Goal: Check status: Check status

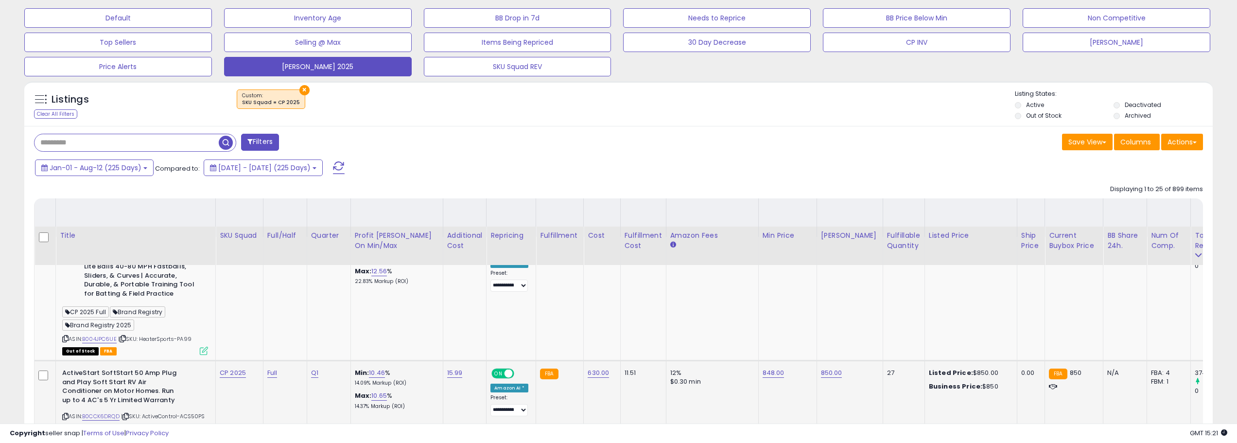
scroll to position [199, 691]
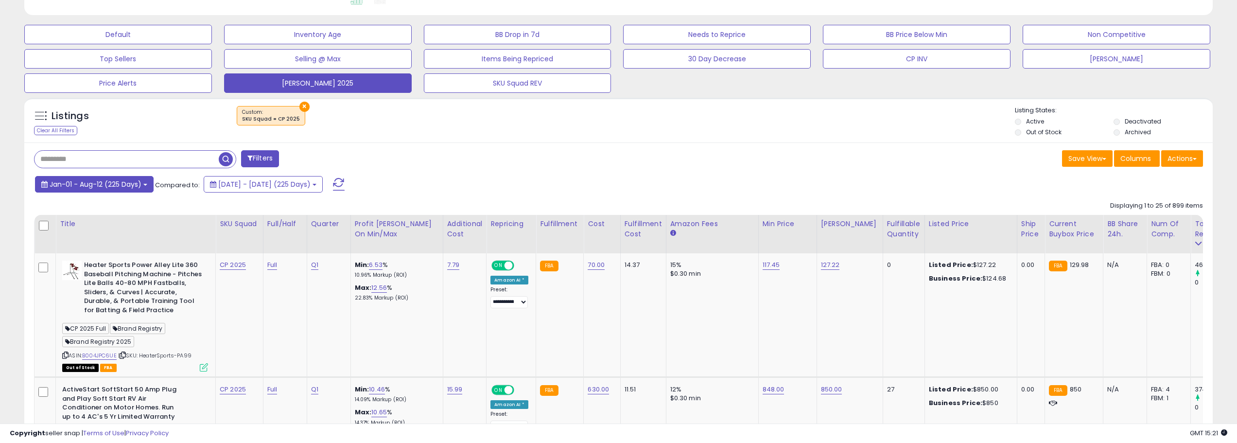
click at [142, 181] on button "Jan-01 - Aug-12 (225 Days)" at bounding box center [94, 184] width 119 height 17
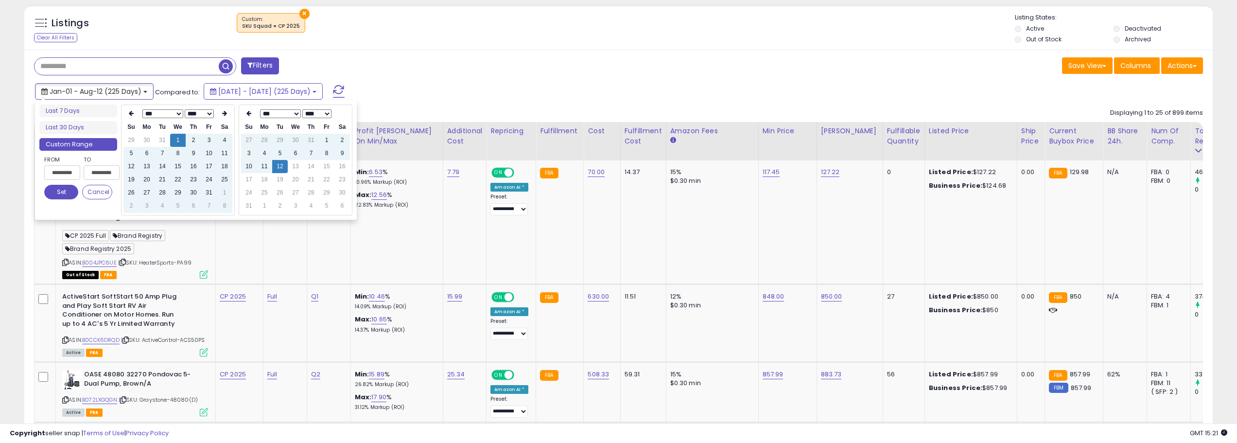
scroll to position [379, 0]
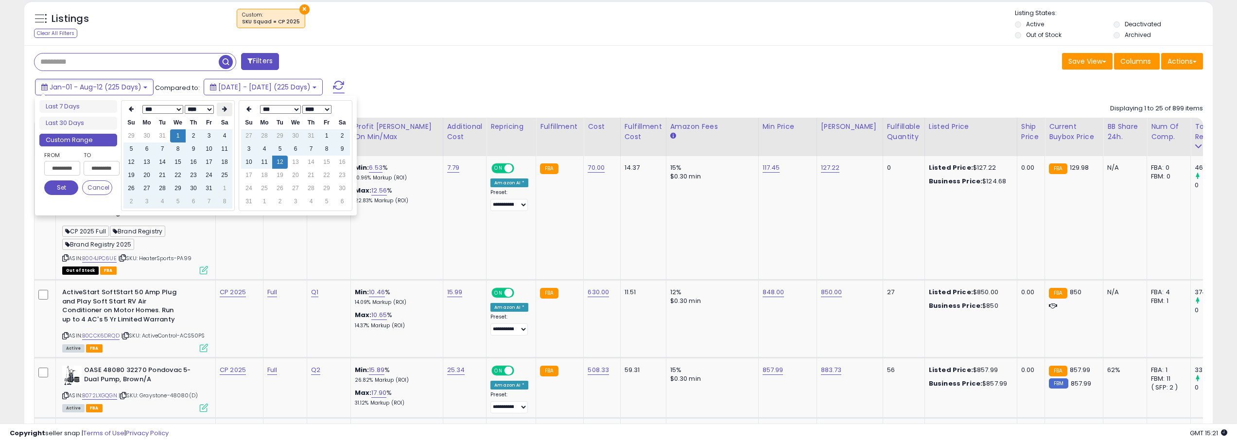
click at [227, 116] on th at bounding box center [225, 110] width 16 height 14
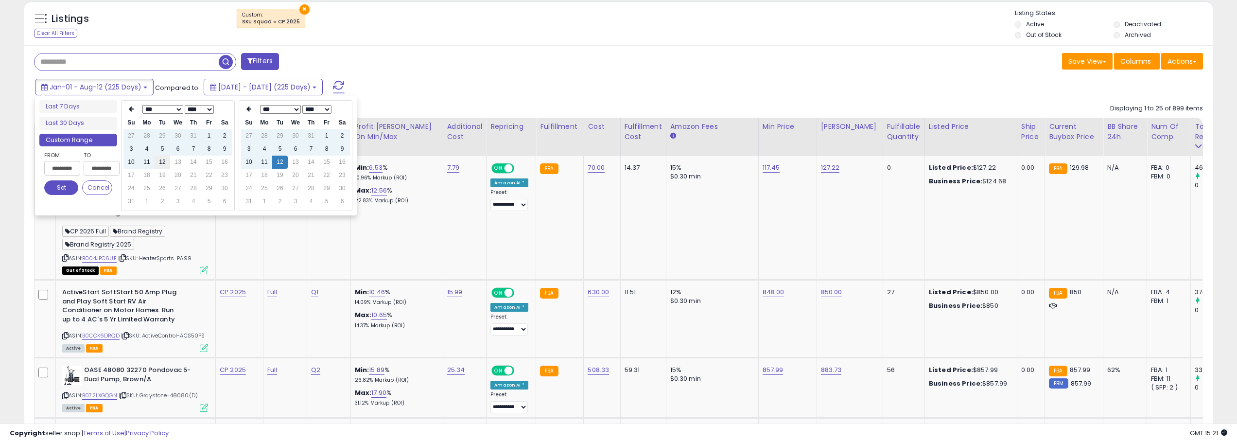
type input "**********"
click at [160, 164] on td "12" at bounding box center [163, 162] width 16 height 13
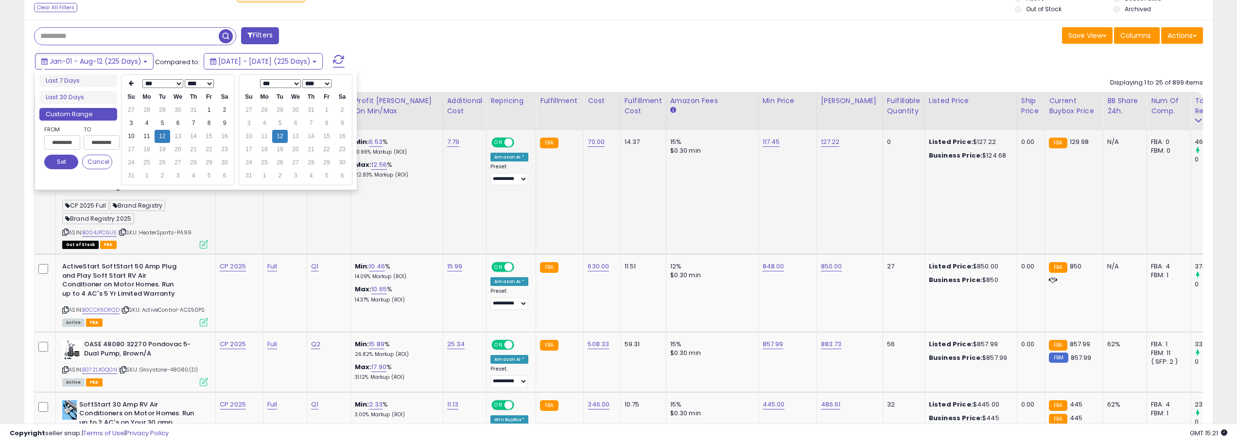
scroll to position [427, 0]
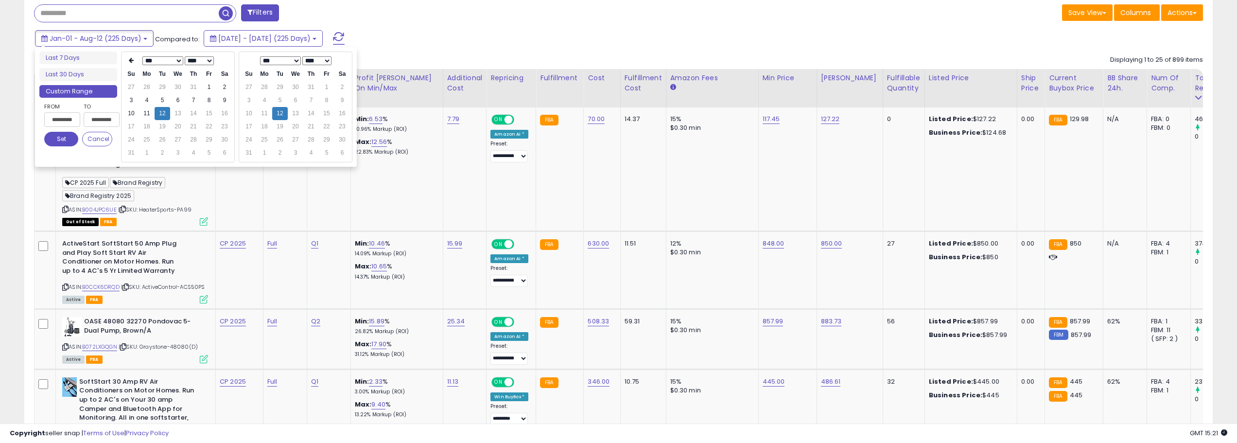
click at [66, 140] on button "Set" at bounding box center [61, 139] width 34 height 15
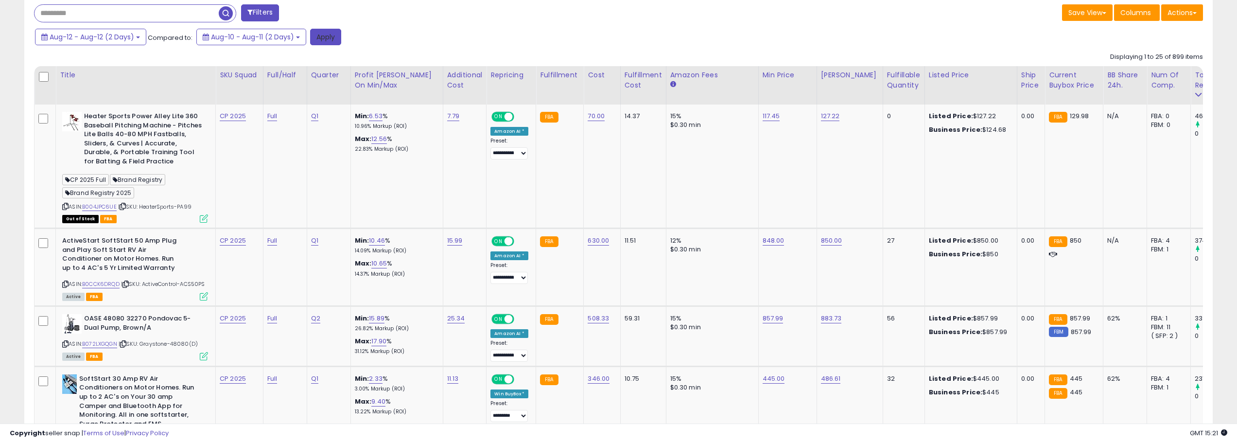
click at [332, 35] on button "Apply" at bounding box center [325, 37] width 31 height 17
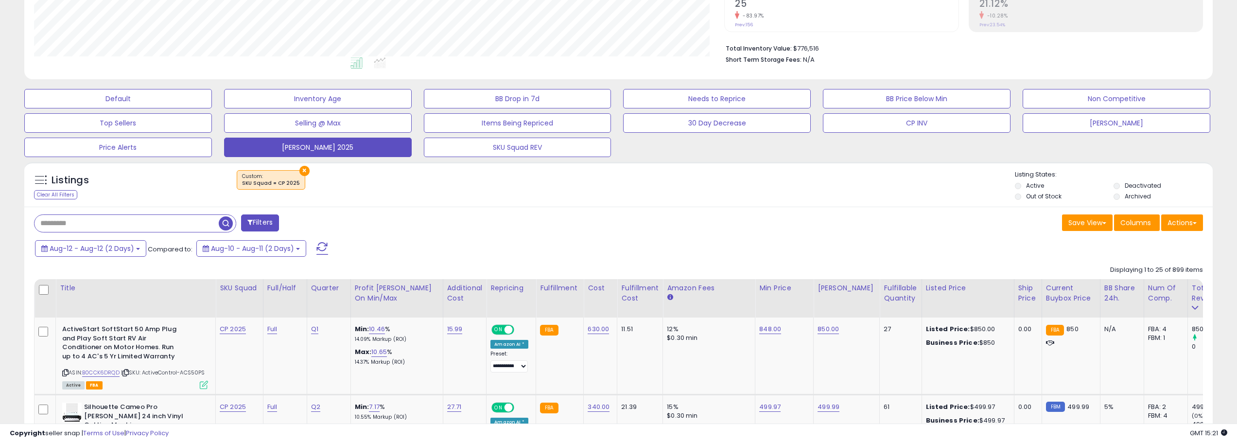
scroll to position [194, 0]
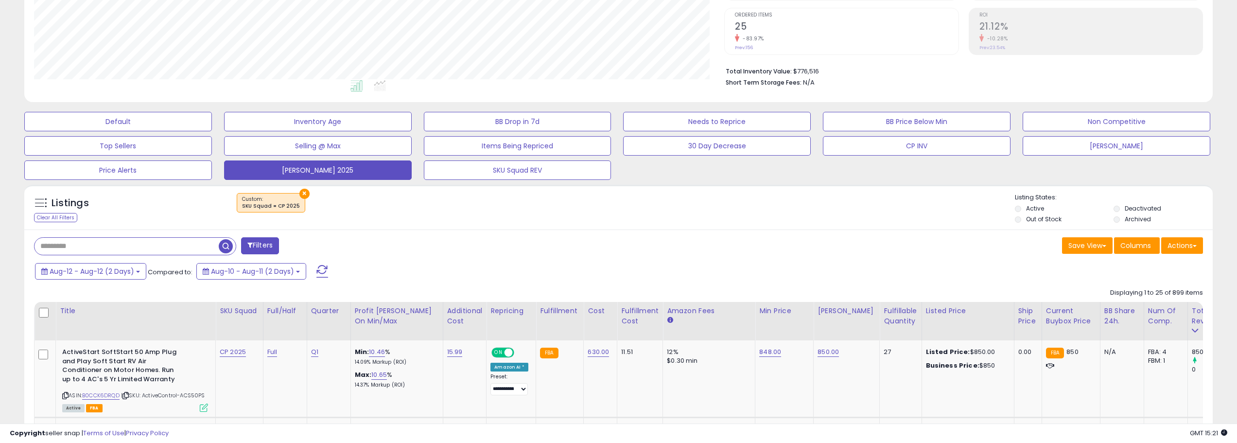
click at [322, 275] on span at bounding box center [323, 271] width 12 height 13
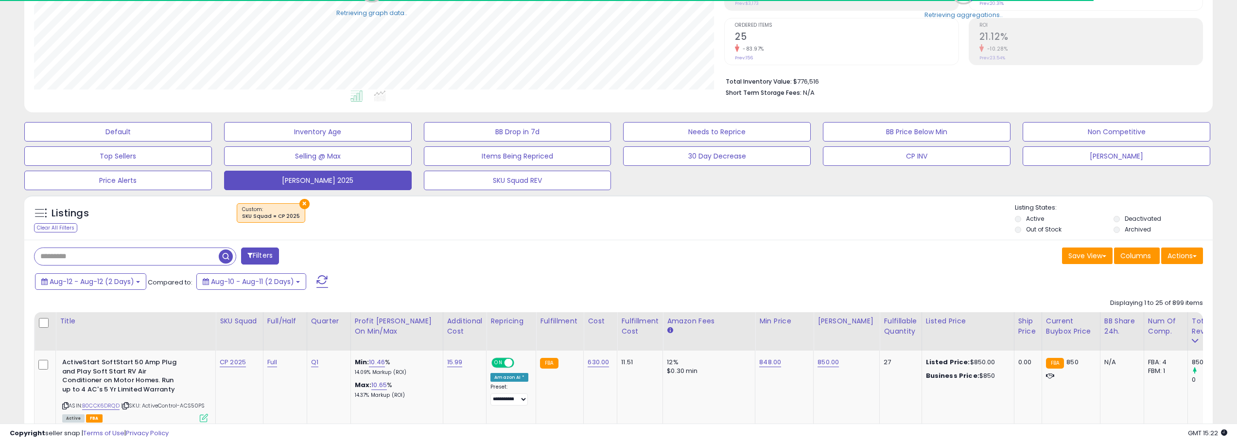
scroll to position [486011, 485520]
drag, startPoint x: 737, startPoint y: 200, endPoint x: 674, endPoint y: 223, distance: 67.0
click at [674, 223] on div "×" at bounding box center [620, 216] width 791 height 27
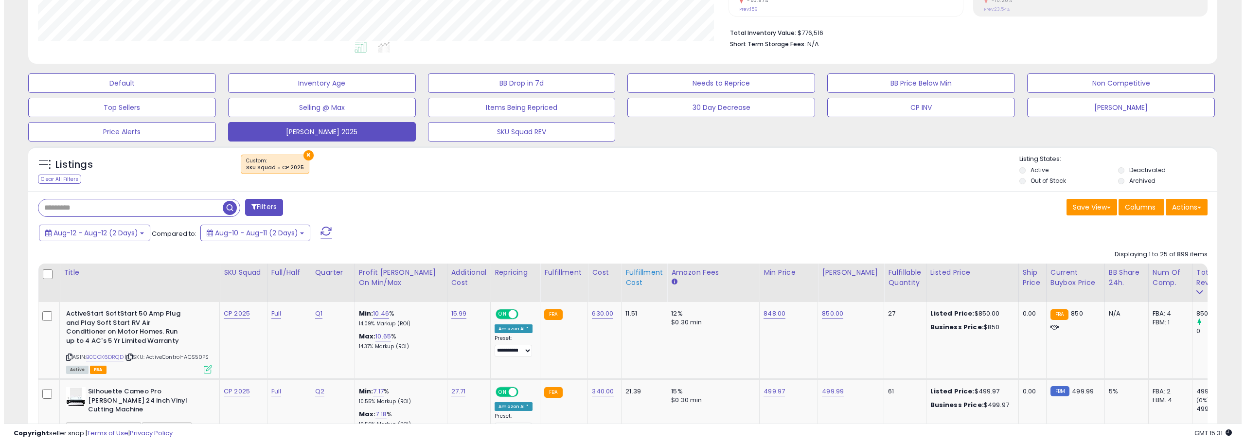
scroll to position [184, 0]
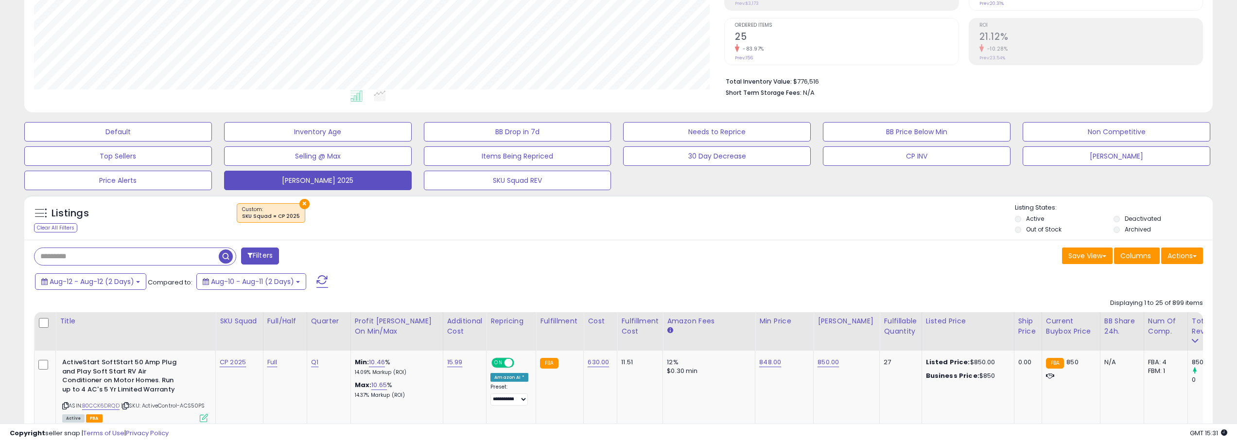
click at [315, 283] on button at bounding box center [322, 281] width 24 height 19
click at [320, 279] on span at bounding box center [323, 281] width 12 height 13
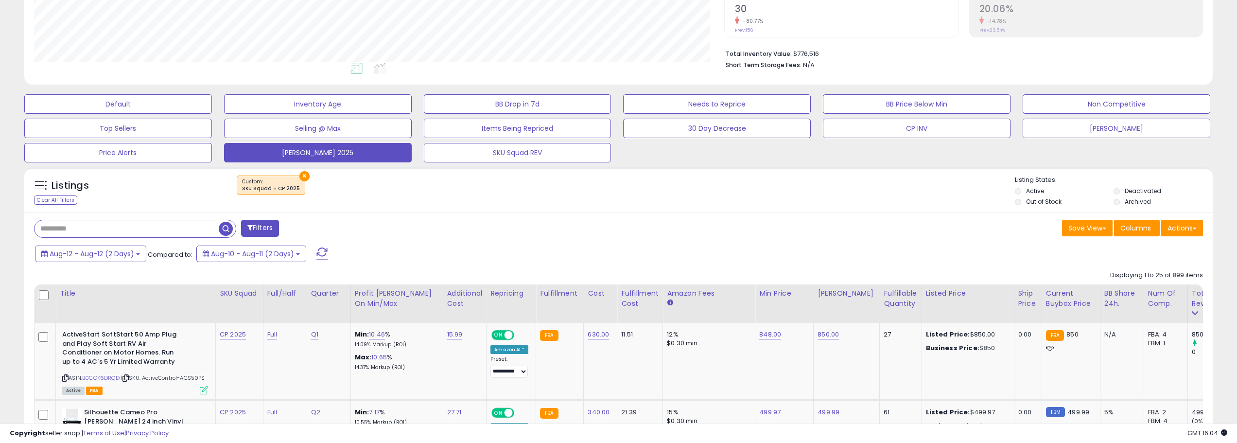
scroll to position [194, 0]
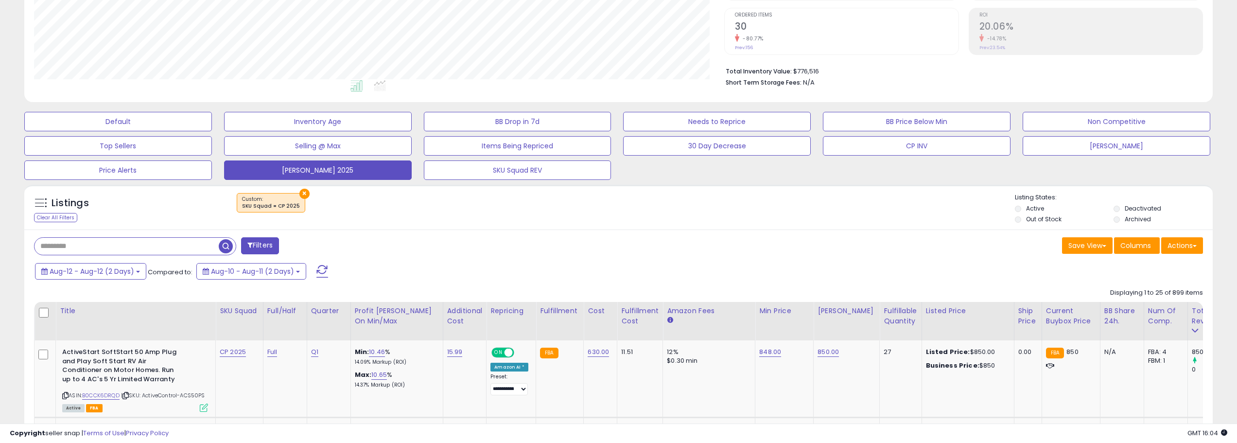
drag, startPoint x: 324, startPoint y: 269, endPoint x: 453, endPoint y: 292, distance: 130.8
click at [324, 269] on span at bounding box center [323, 271] width 12 height 13
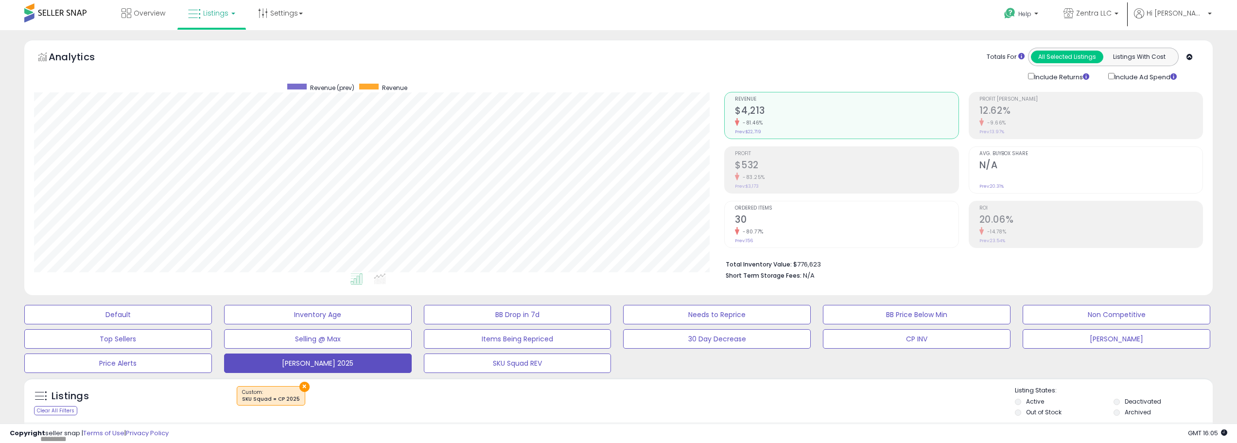
scroll to position [0, 0]
